Goal: Information Seeking & Learning: Learn about a topic

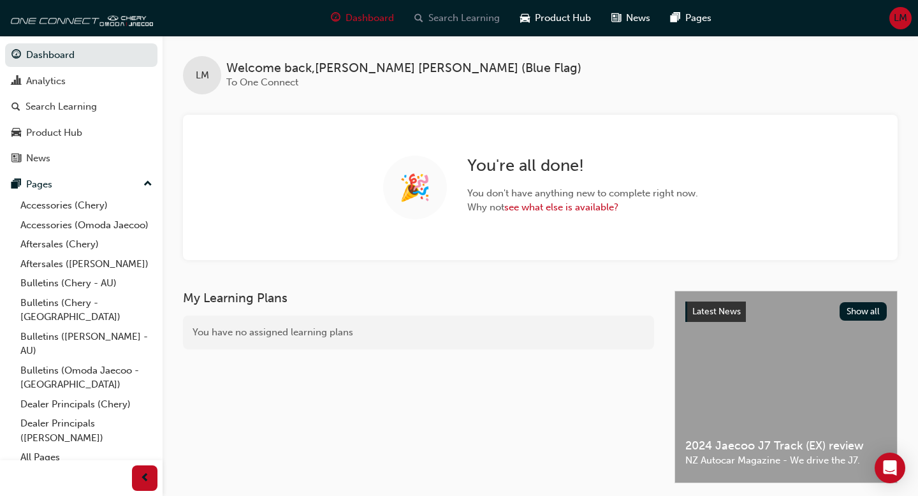
click at [467, 19] on span "Search Learning" at bounding box center [463, 18] width 71 height 15
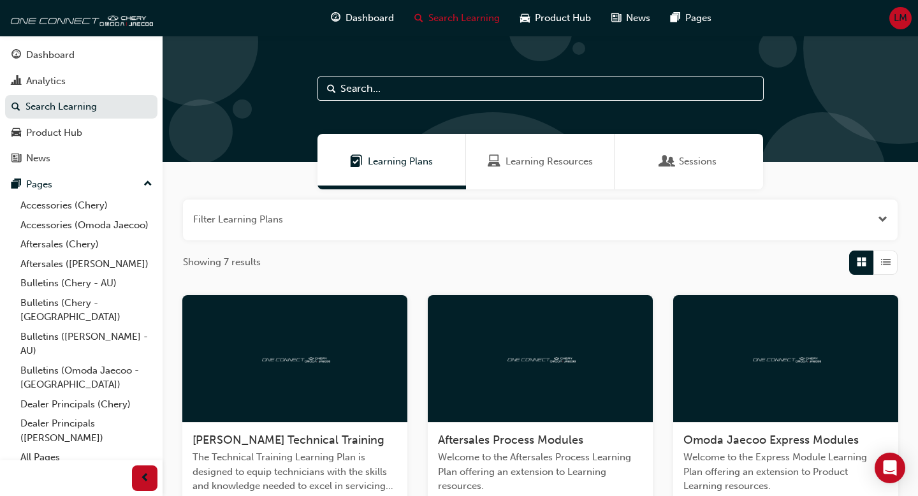
click at [401, 91] on input "text" at bounding box center [540, 88] width 446 height 24
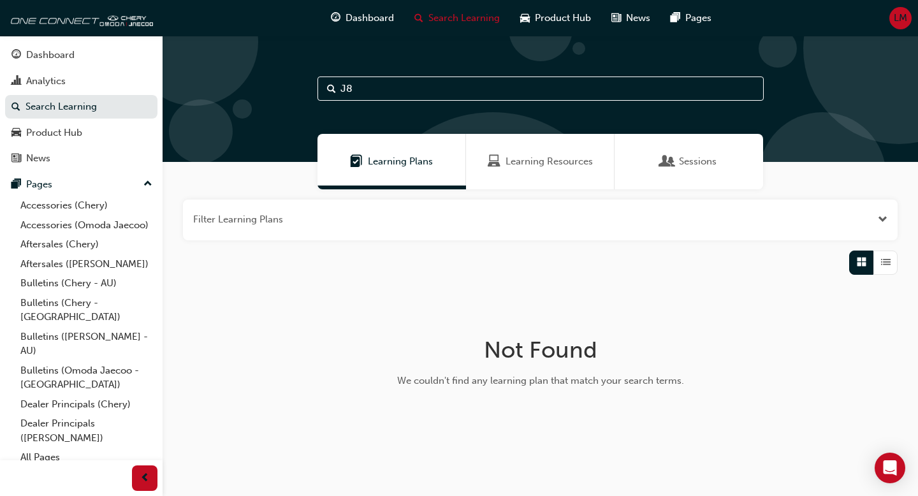
type input "J8"
click at [531, 170] on div "Learning Resources" at bounding box center [540, 161] width 149 height 55
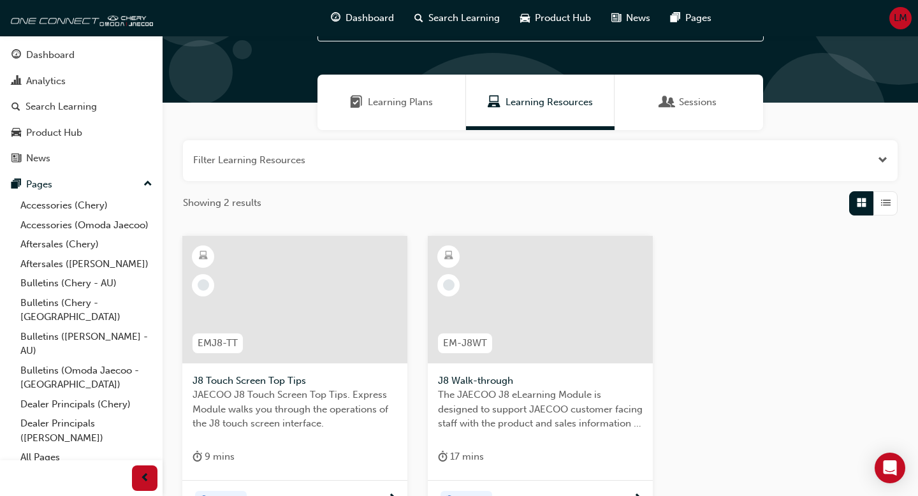
scroll to position [62, 0]
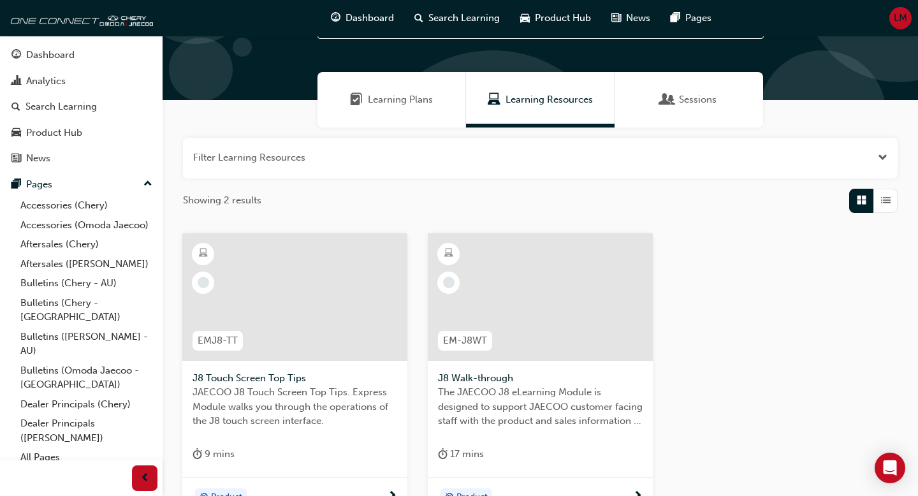
click at [541, 308] on div at bounding box center [540, 296] width 225 height 127
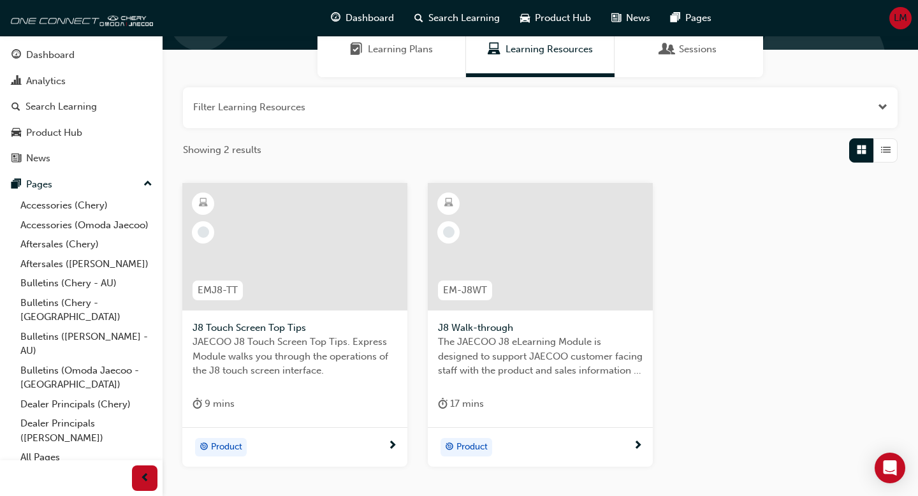
scroll to position [113, 0]
click at [293, 254] on div at bounding box center [294, 245] width 225 height 127
